Goal: Use online tool/utility: Utilize a website feature to perform a specific function

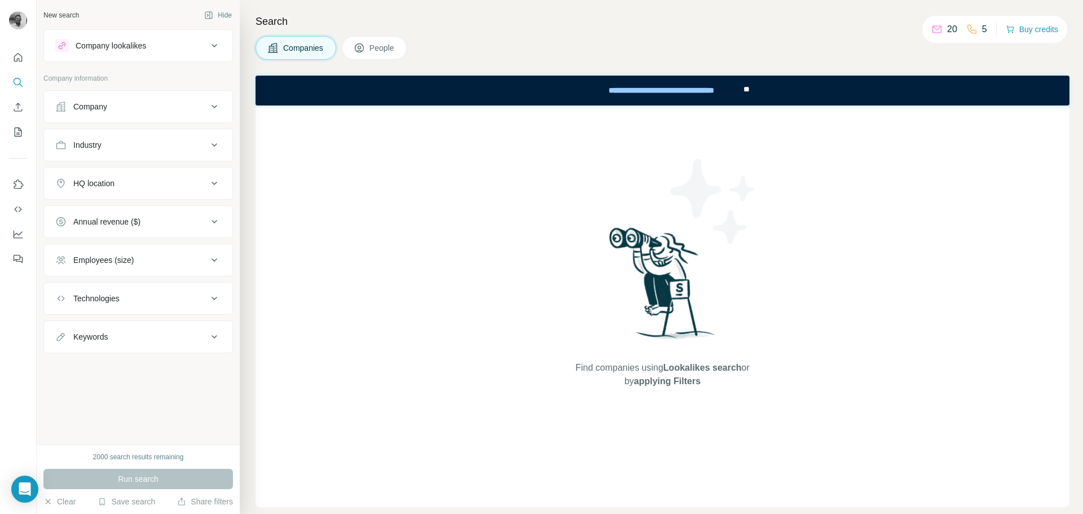
click at [108, 103] on div "Company" at bounding box center [131, 106] width 152 height 11
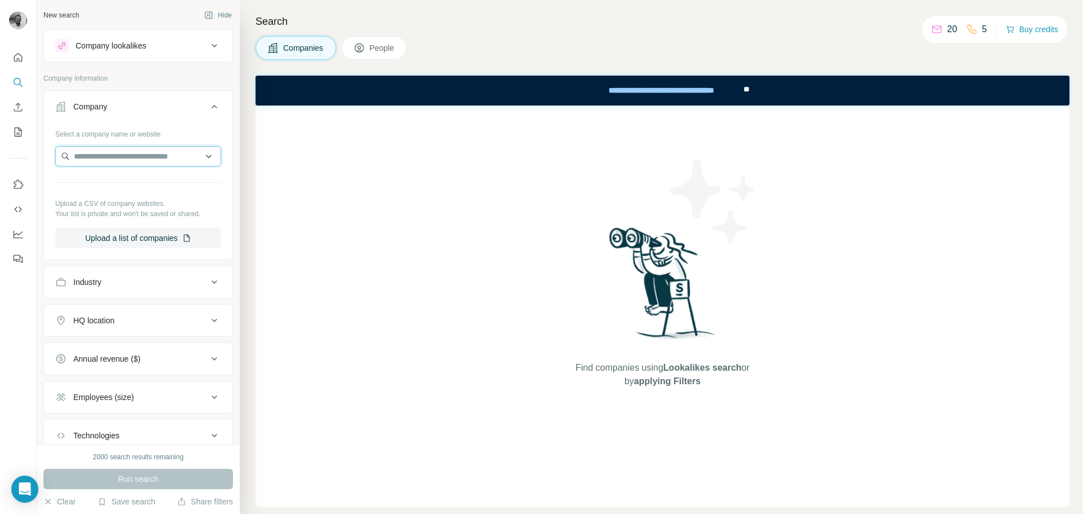
click at [120, 155] on input "text" at bounding box center [138, 156] width 166 height 20
type input "*******"
click at [91, 184] on p "Puttery" at bounding box center [114, 181] width 54 height 11
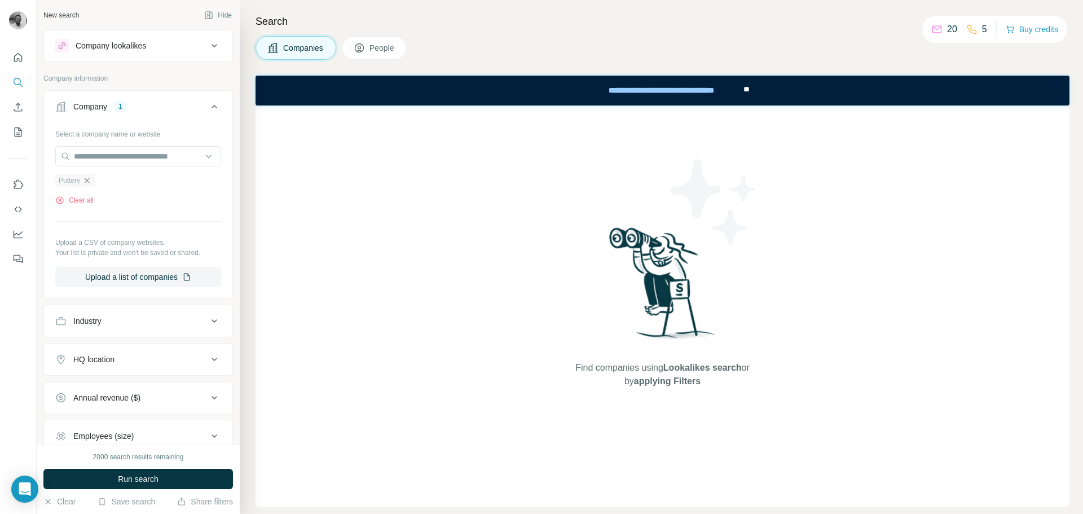
click at [85, 181] on icon "button" at bounding box center [86, 180] width 9 height 9
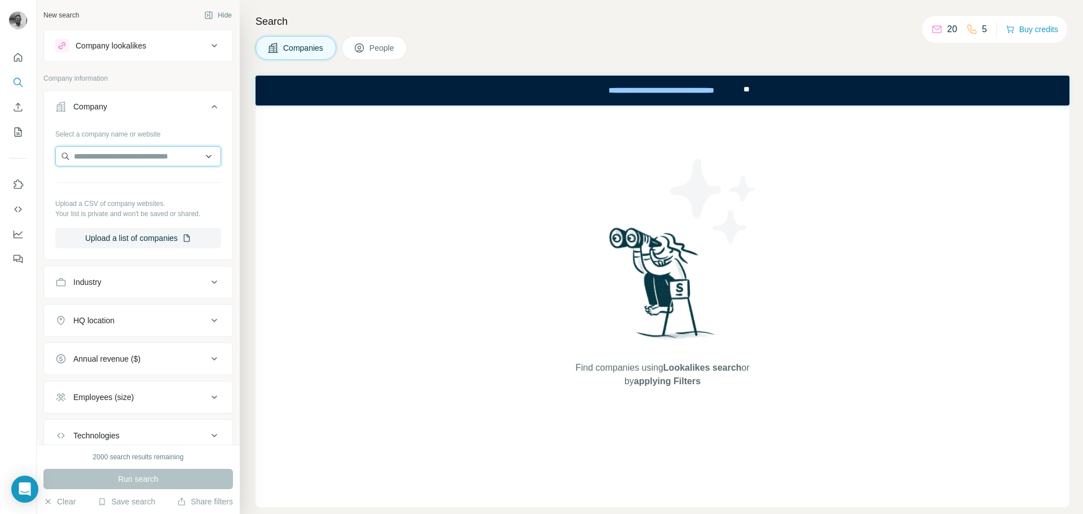
click at [90, 157] on input "text" at bounding box center [138, 156] width 166 height 20
